Goal: Browse casually

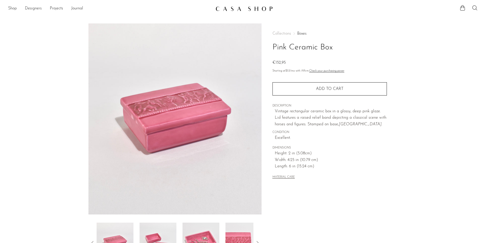
click at [299, 33] on link "Boxes" at bounding box center [301, 34] width 9 height 4
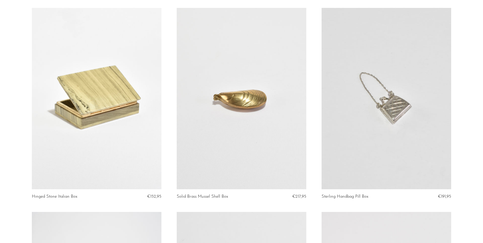
scroll to position [76, 0]
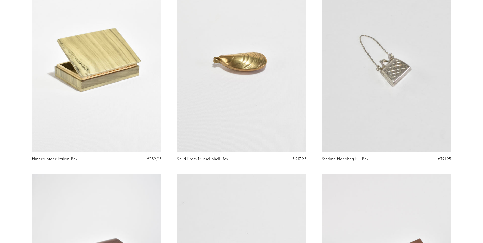
click at [83, 101] on link at bounding box center [96, 60] width 129 height 181
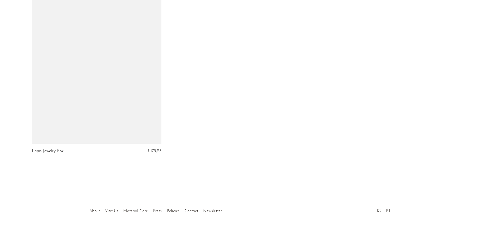
scroll to position [1717, 0]
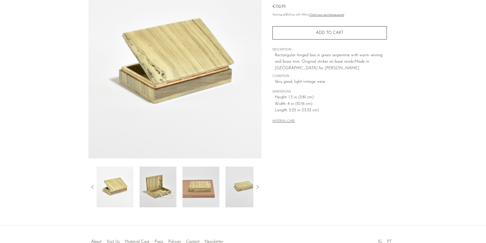
scroll to position [89, 0]
